Goal: Task Accomplishment & Management: Manage account settings

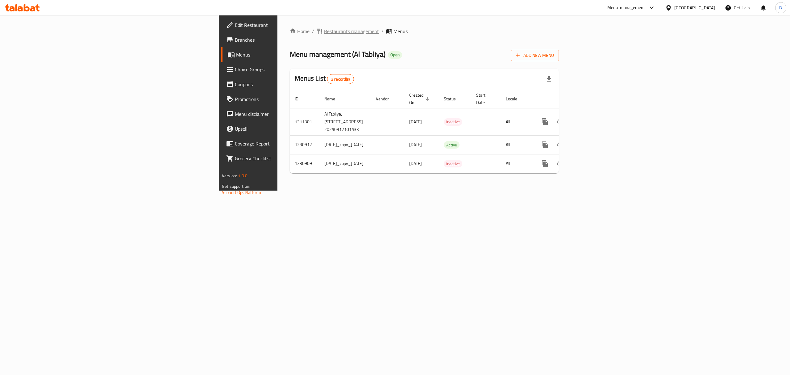
click at [324, 34] on span "Restaurants management" at bounding box center [351, 30] width 55 height 7
click at [564, 118] on icon "enhanced table" at bounding box center [559, 121] width 7 height 7
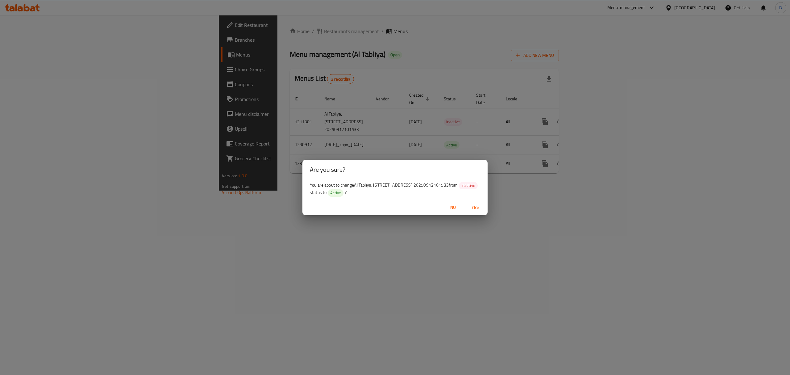
click at [447, 231] on div "Are you sure? You are about to change Al Tabliya, Al Barsha 3,Jumeirah Lakes To…" at bounding box center [395, 187] width 790 height 375
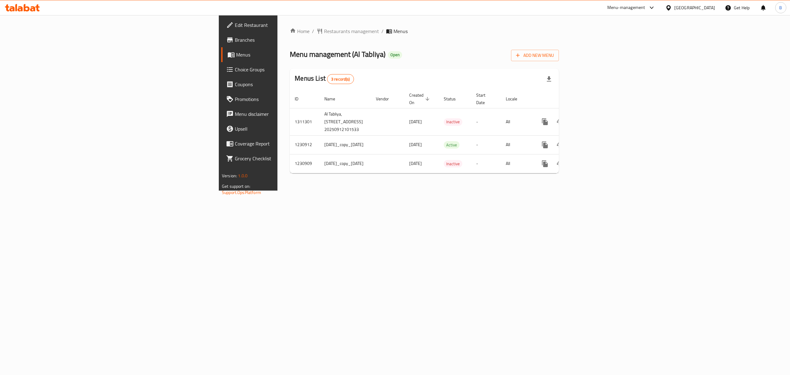
click at [221, 45] on link "Branches" at bounding box center [286, 39] width 130 height 15
